Goal: Transaction & Acquisition: Purchase product/service

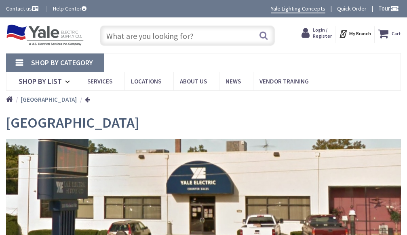
type input "[GEOGRAPHIC_DATA], [GEOGRAPHIC_DATA]"
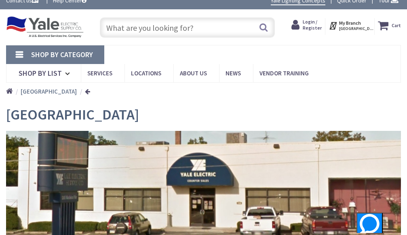
scroll to position [1, 0]
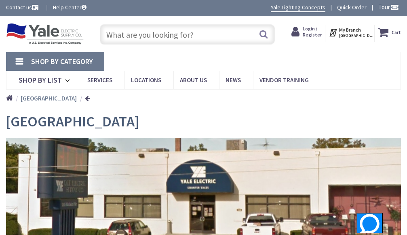
click at [125, 36] on input "text" at bounding box center [187, 34] width 175 height 20
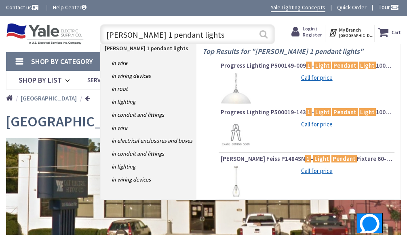
type input "quoizel oliver 1 pendant lights"
click at [266, 34] on button "Search" at bounding box center [264, 34] width 11 height 18
